Goal: Task Accomplishment & Management: Complete application form

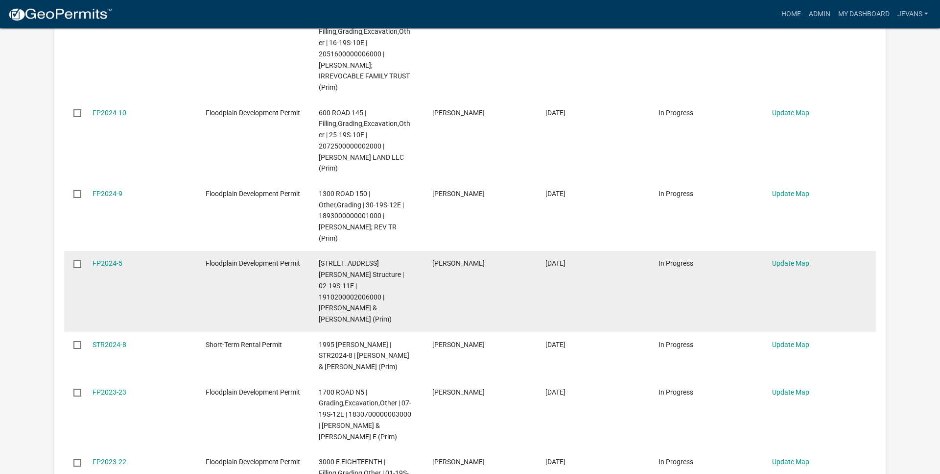
scroll to position [549, 0]
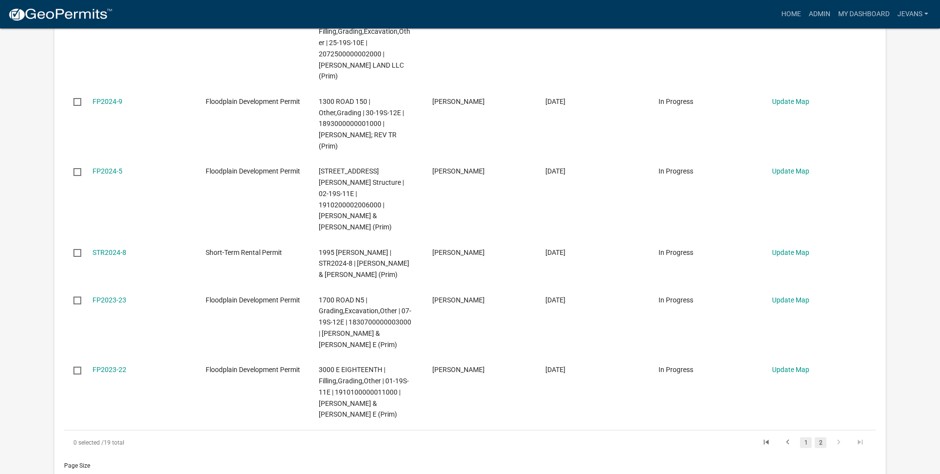
click at [805, 437] on link "1" at bounding box center [806, 442] width 12 height 11
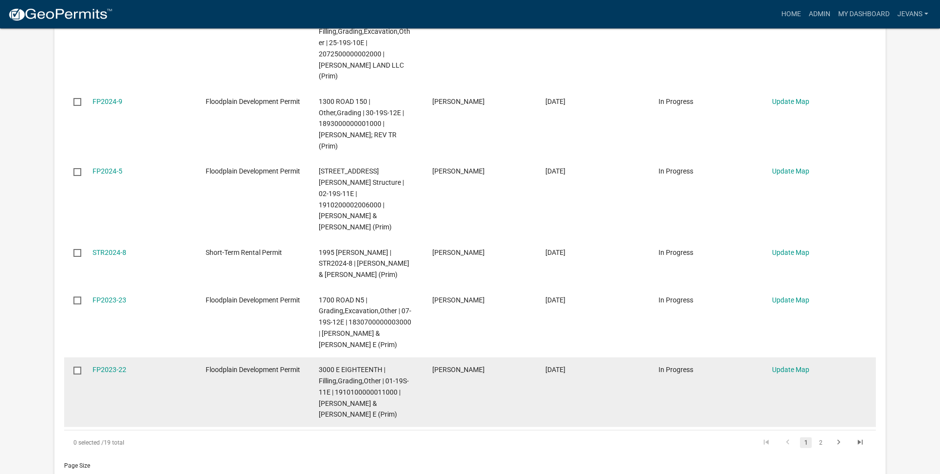
scroll to position [249, 0]
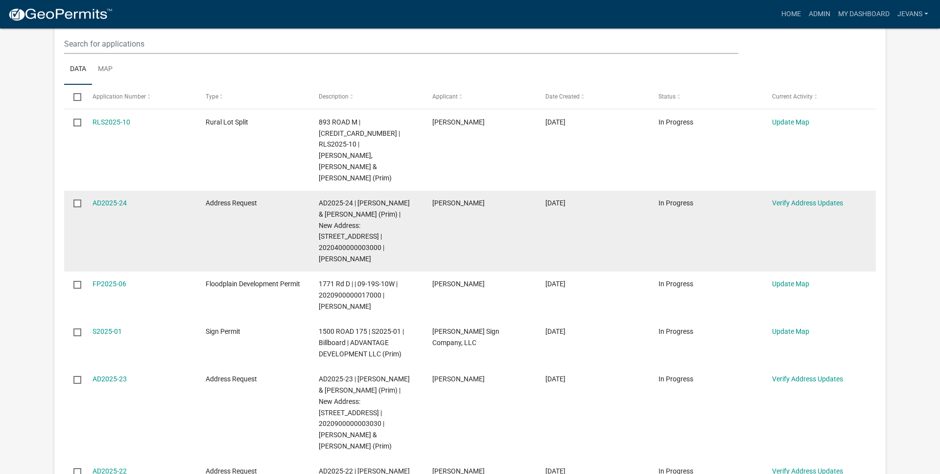
click at [346, 238] on span "AD2025-24 | [PERSON_NAME] & [PERSON_NAME] (Prim) | New Address: [STREET_ADDRESS…" at bounding box center [364, 231] width 91 height 64
copy span "2020400000003000"
click at [117, 199] on link "AD2025-24" at bounding box center [110, 203] width 34 height 8
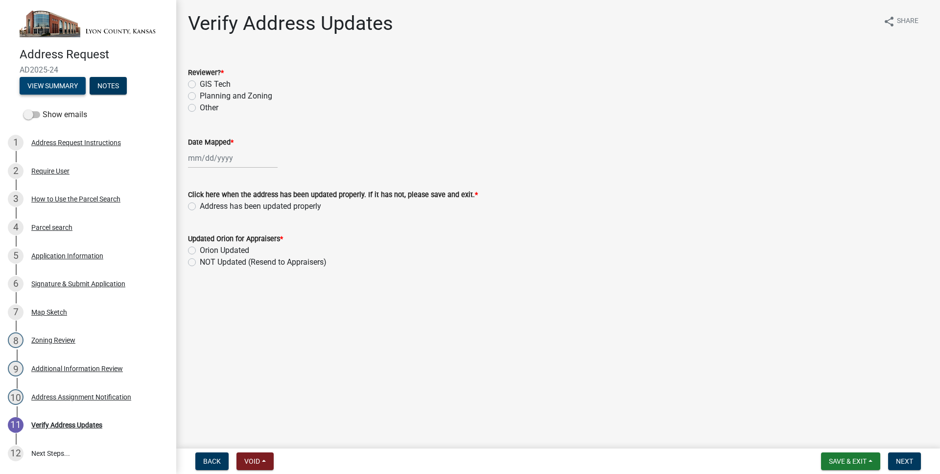
click at [61, 91] on button "View Summary" at bounding box center [53, 86] width 66 height 18
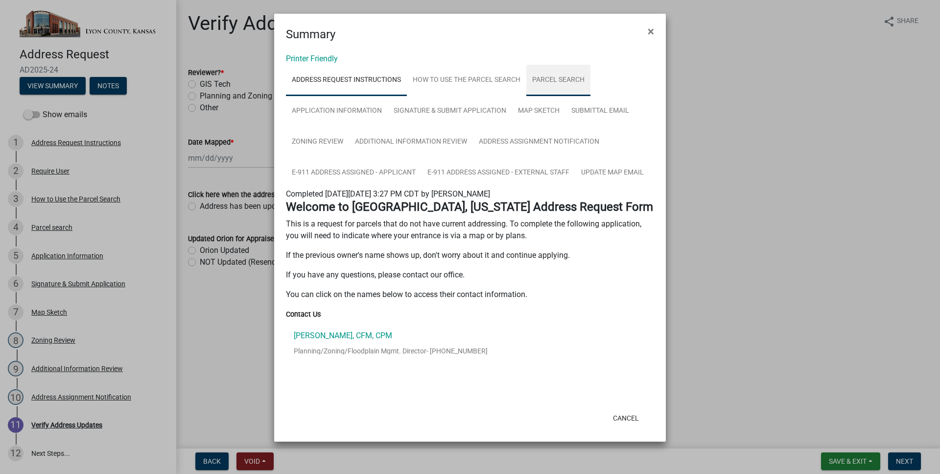
click at [544, 90] on link "Parcel search" at bounding box center [558, 80] width 64 height 31
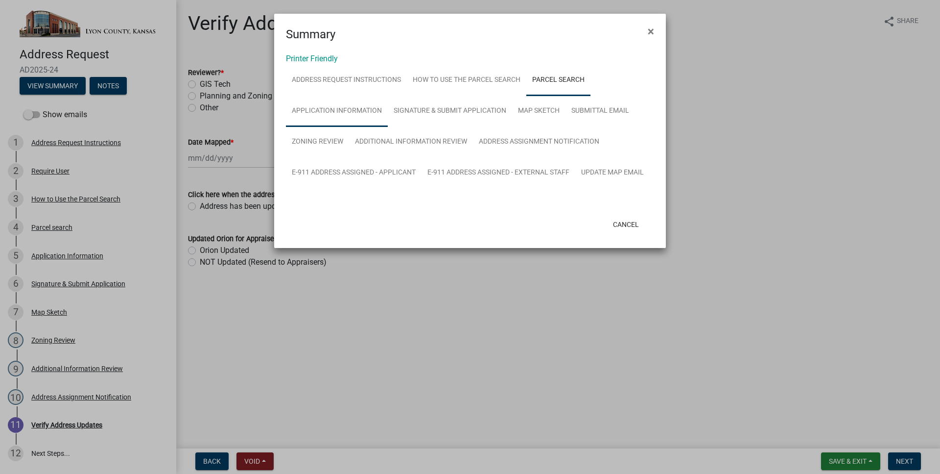
click at [318, 114] on link "Application Information" at bounding box center [337, 110] width 102 height 31
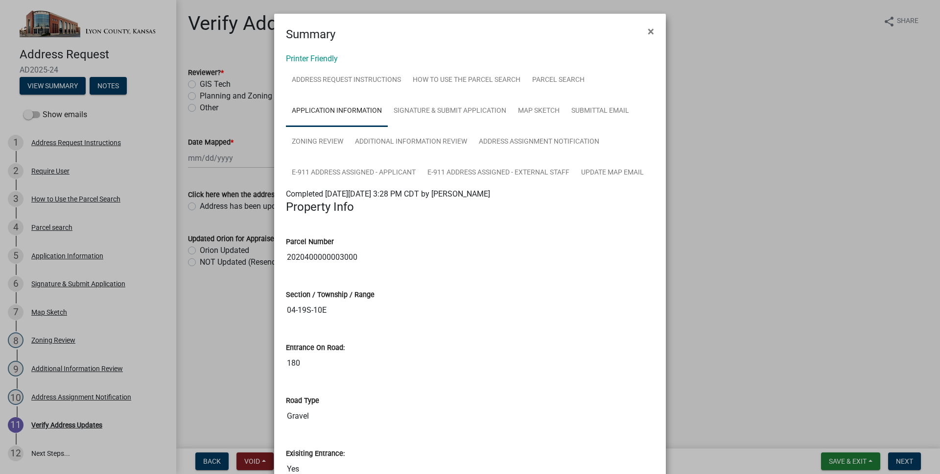
click at [328, 255] on input "2020400000003000" at bounding box center [470, 257] width 368 height 20
click at [301, 256] on input "2020400000003000" at bounding box center [470, 257] width 368 height 20
click at [526, 105] on link "Map Sketch" at bounding box center [538, 110] width 53 height 31
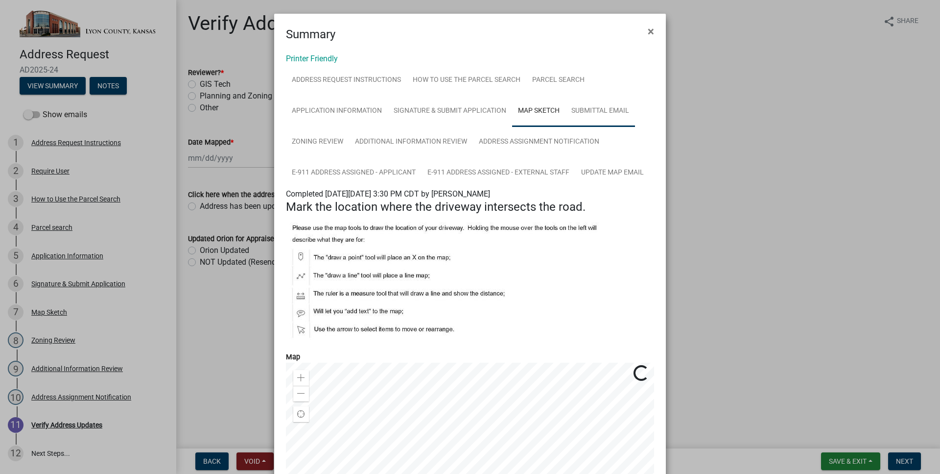
click at [584, 112] on link "Submittal Email" at bounding box center [601, 110] width 70 height 31
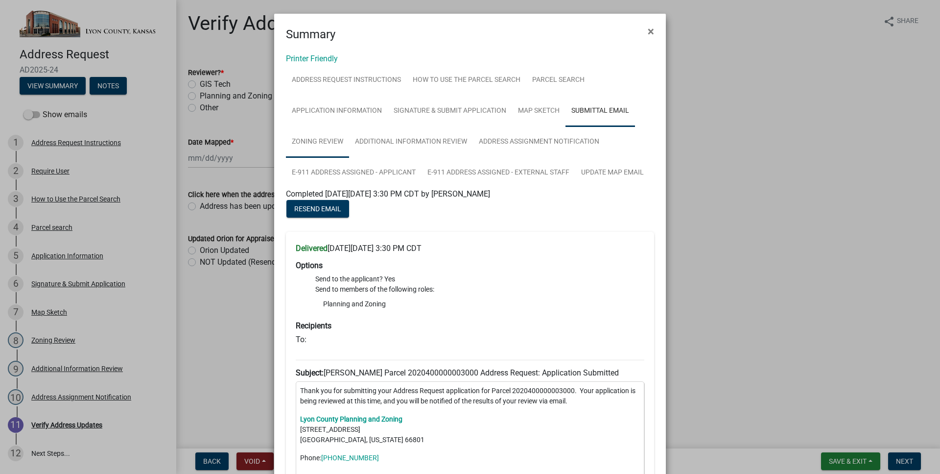
click at [336, 141] on link "Zoning Review" at bounding box center [317, 141] width 63 height 31
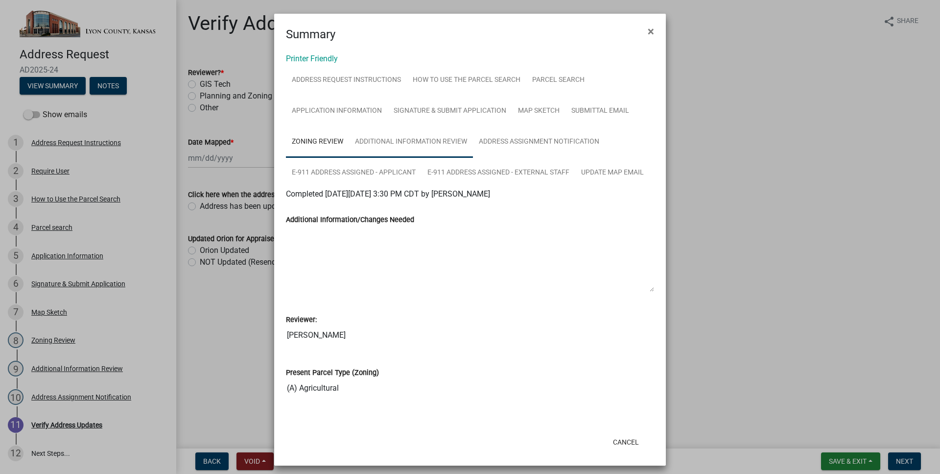
click at [372, 138] on link "Additional Information Review" at bounding box center [411, 141] width 124 height 31
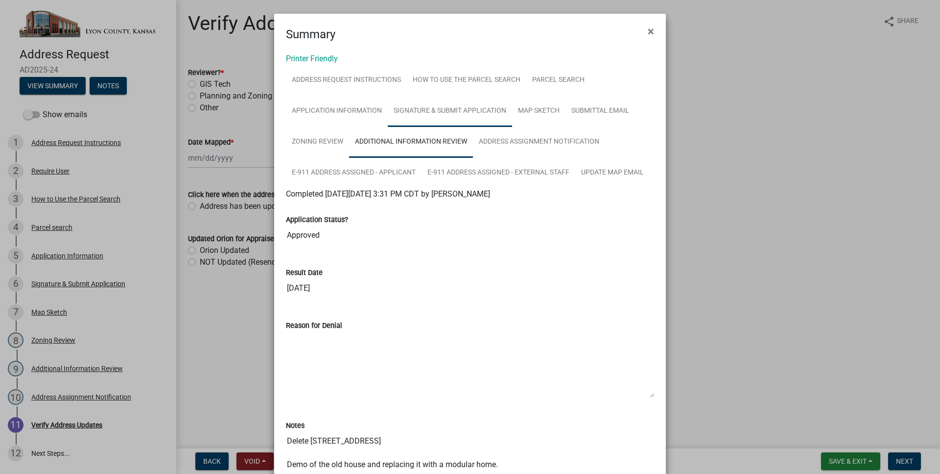
click at [458, 120] on link "Signature & Submit Application" at bounding box center [450, 110] width 124 height 31
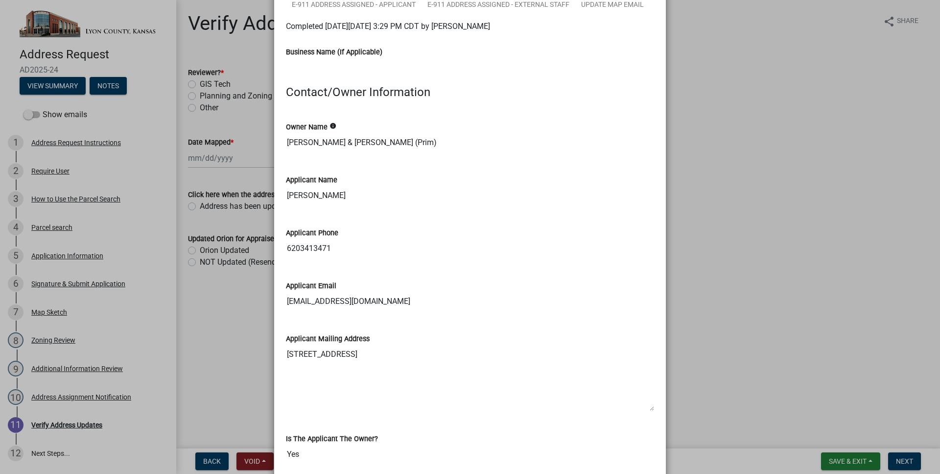
scroll to position [112, 0]
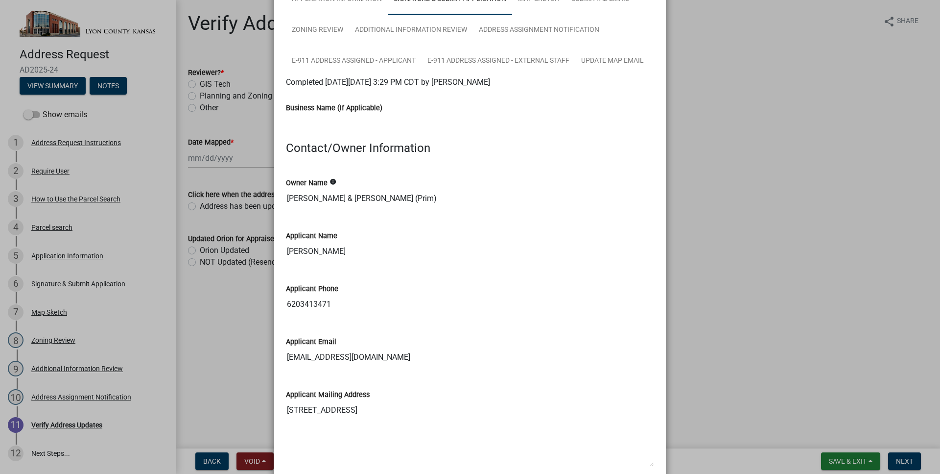
click at [723, 177] on ngb-modal-window "Summary × Printer Friendly Address Request Instructions How to Use the Parcel S…" at bounding box center [470, 237] width 940 height 474
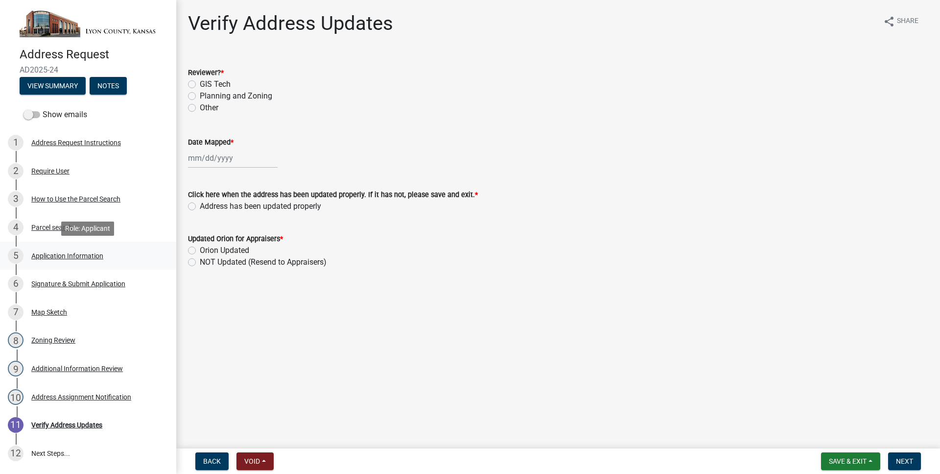
click at [111, 253] on div "5 Application Information" at bounding box center [84, 256] width 153 height 16
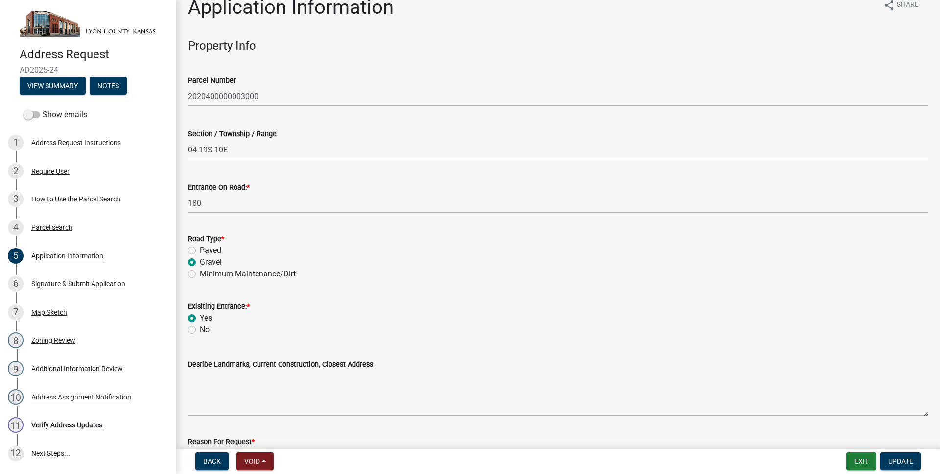
scroll to position [0, 0]
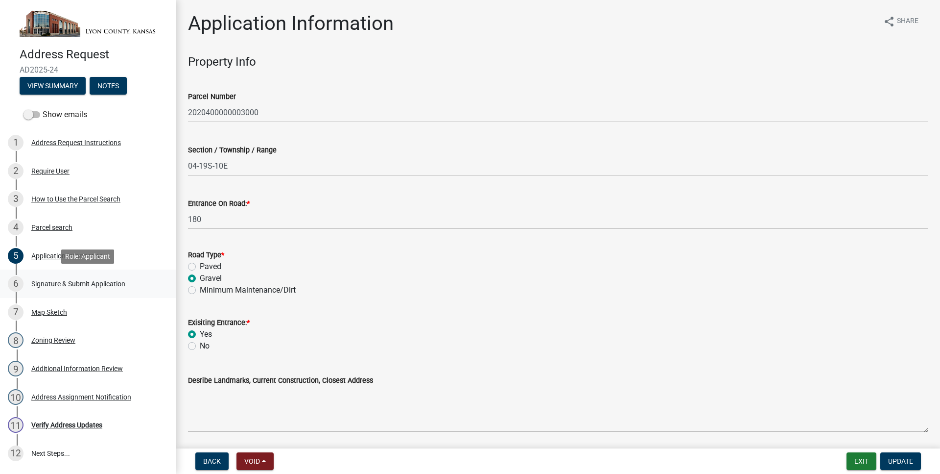
click at [121, 277] on div "6 Signature & Submit Application" at bounding box center [84, 284] width 153 height 16
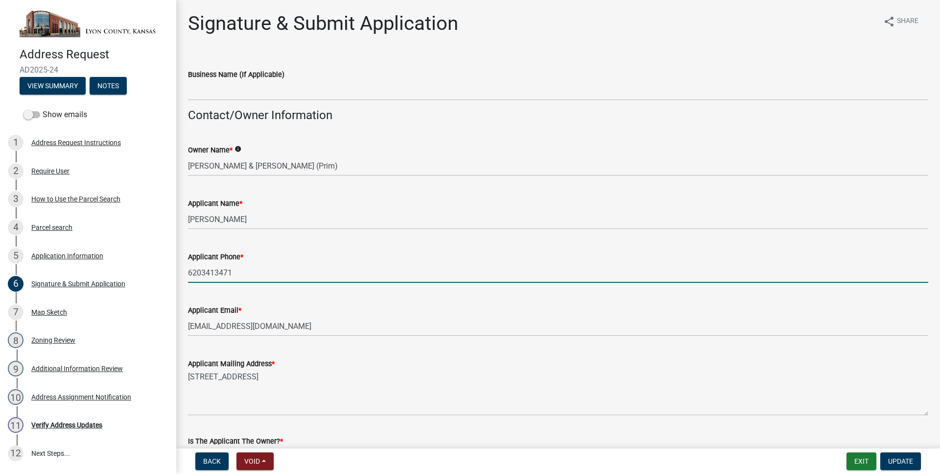
click at [240, 274] on input "6203413471" at bounding box center [558, 272] width 740 height 20
drag, startPoint x: 240, startPoint y: 274, endPoint x: 202, endPoint y: 272, distance: 38.7
click at [202, 272] on input "6203413471" at bounding box center [558, 272] width 740 height 20
type input "6203143759"
click at [267, 301] on div "Applicant Email * [EMAIL_ADDRESS][DOMAIN_NAME]" at bounding box center [558, 313] width 740 height 46
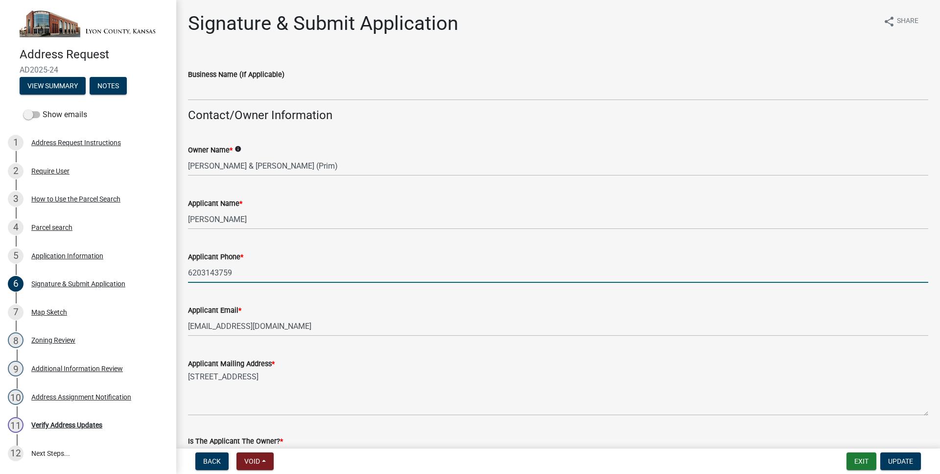
click at [215, 273] on input "6203143759" at bounding box center [558, 272] width 740 height 20
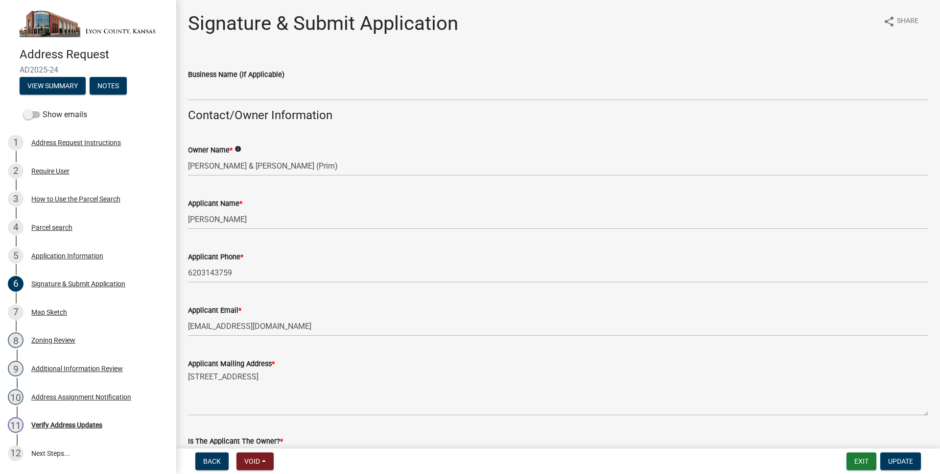
click at [250, 294] on div "Applicant Email * [EMAIL_ADDRESS][DOMAIN_NAME]" at bounding box center [558, 313] width 740 height 46
click at [909, 461] on span "Update" at bounding box center [900, 461] width 25 height 8
